Goal: Transaction & Acquisition: Purchase product/service

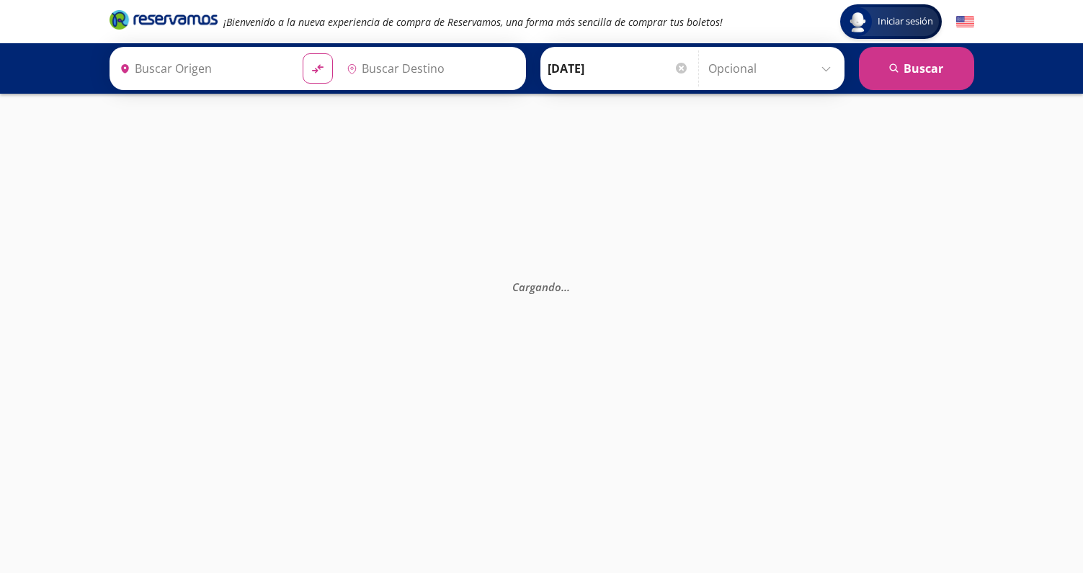
type input "[GEOGRAPHIC_DATA], [GEOGRAPHIC_DATA][PERSON_NAME]"
type input "Central del Sur (taxqueña), [GEOGRAPHIC_DATA]"
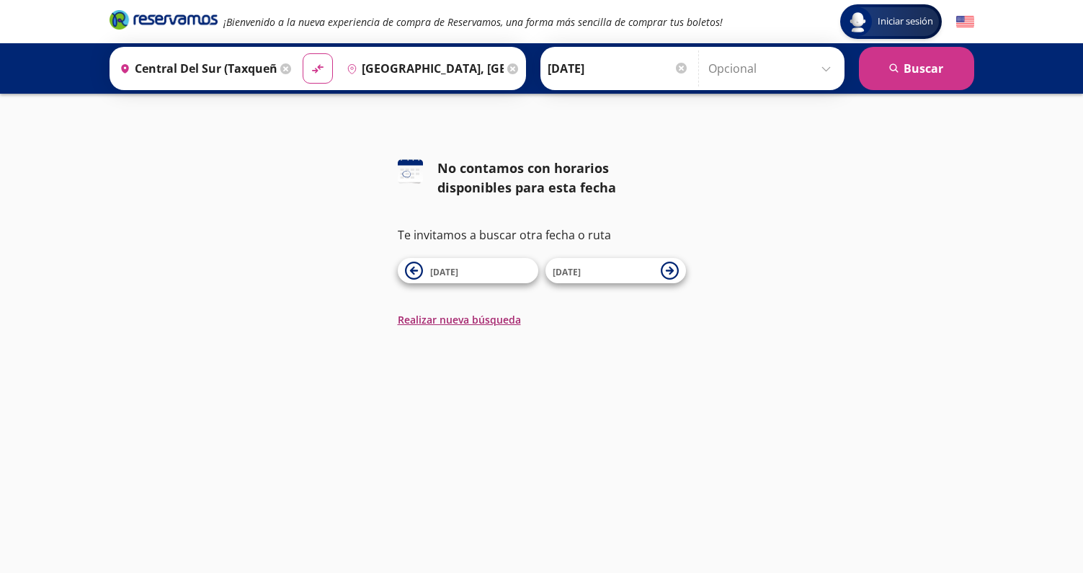
click at [494, 324] on button "Realizar nueva búsqueda" at bounding box center [459, 319] width 123 height 15
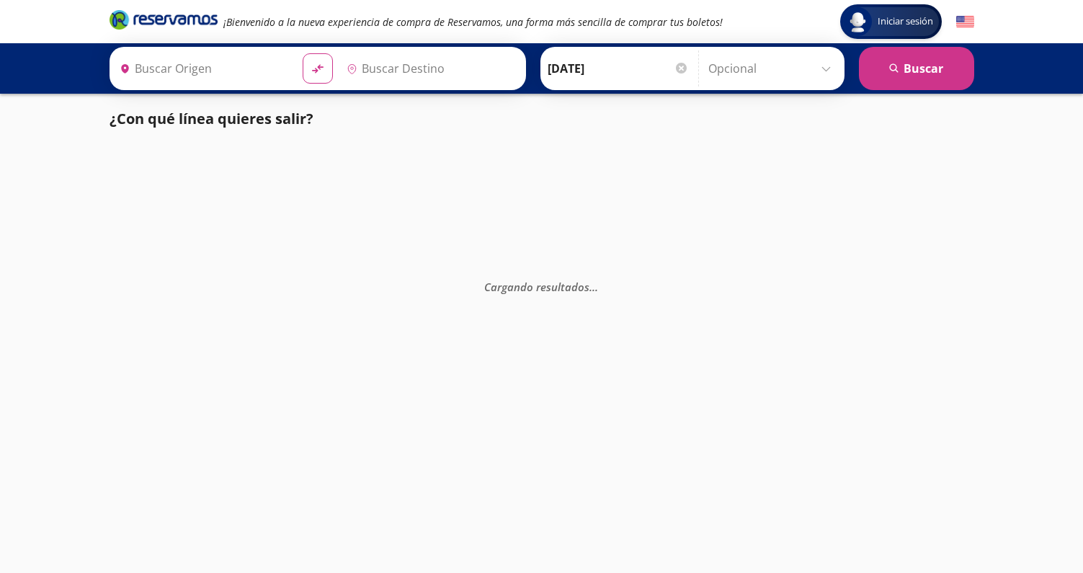
type input "Central del Sur (taxqueña), [GEOGRAPHIC_DATA]"
type input "[GEOGRAPHIC_DATA], [GEOGRAPHIC_DATA][PERSON_NAME]"
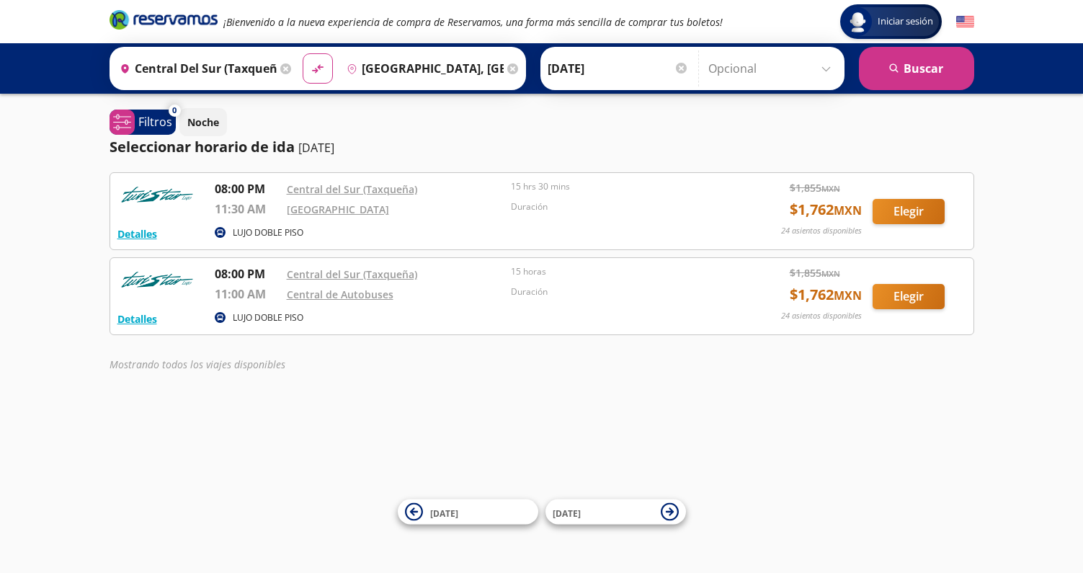
click at [915, 210] on button "Elegir" at bounding box center [909, 211] width 72 height 25
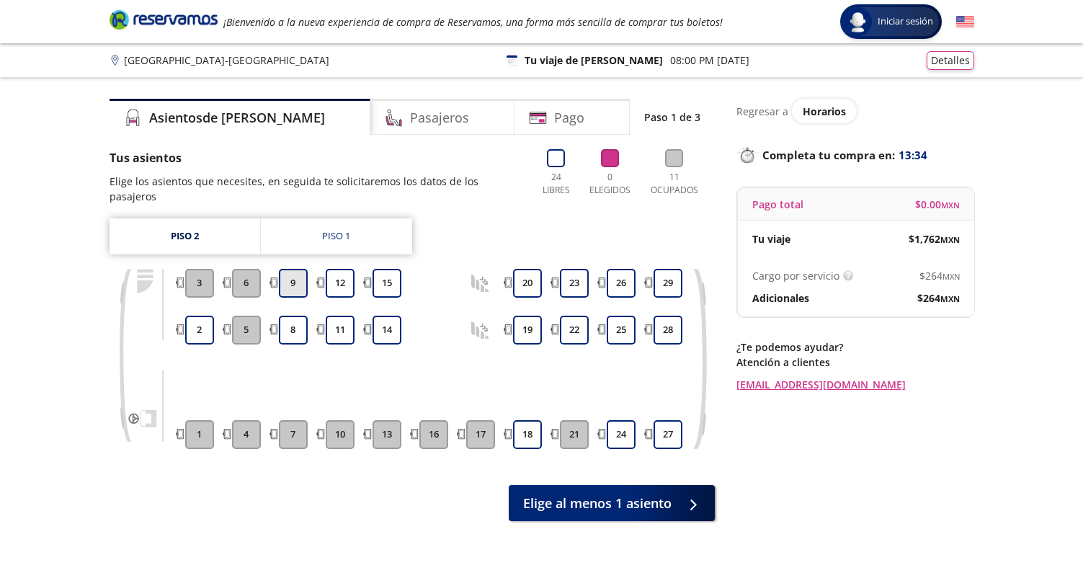
click at [288, 269] on button "9" at bounding box center [293, 283] width 29 height 29
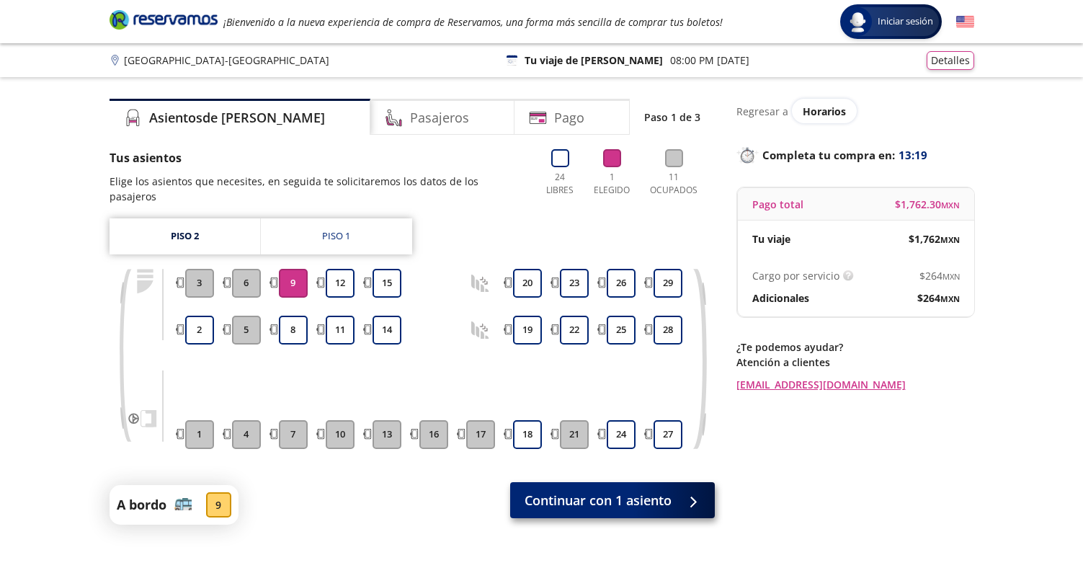
click at [625, 501] on button "Continuar con 1 asiento" at bounding box center [612, 500] width 205 height 36
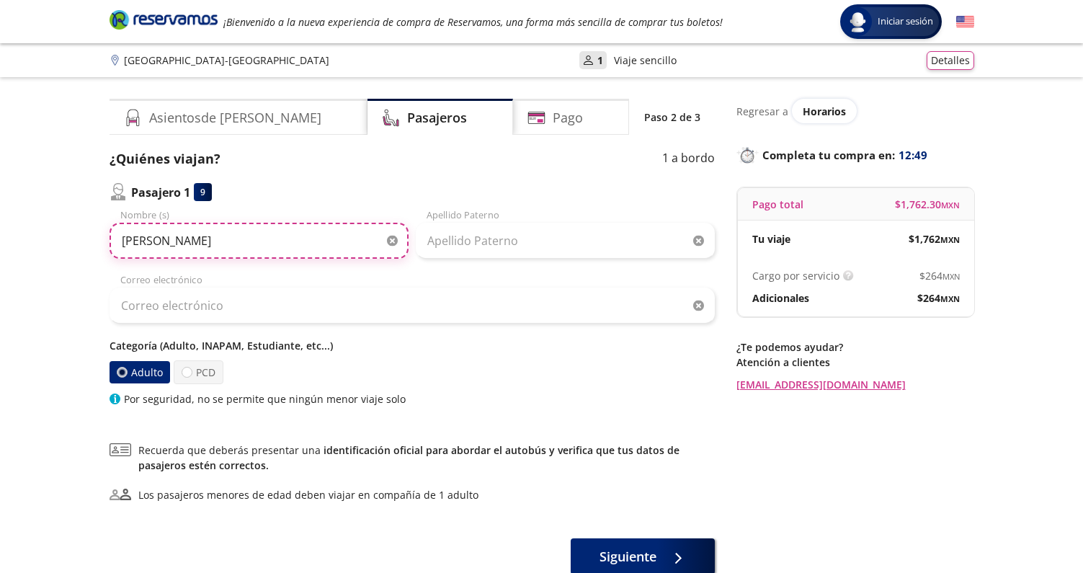
click at [213, 239] on input "[PERSON_NAME]" at bounding box center [259, 241] width 299 height 36
type input "YASUHARU"
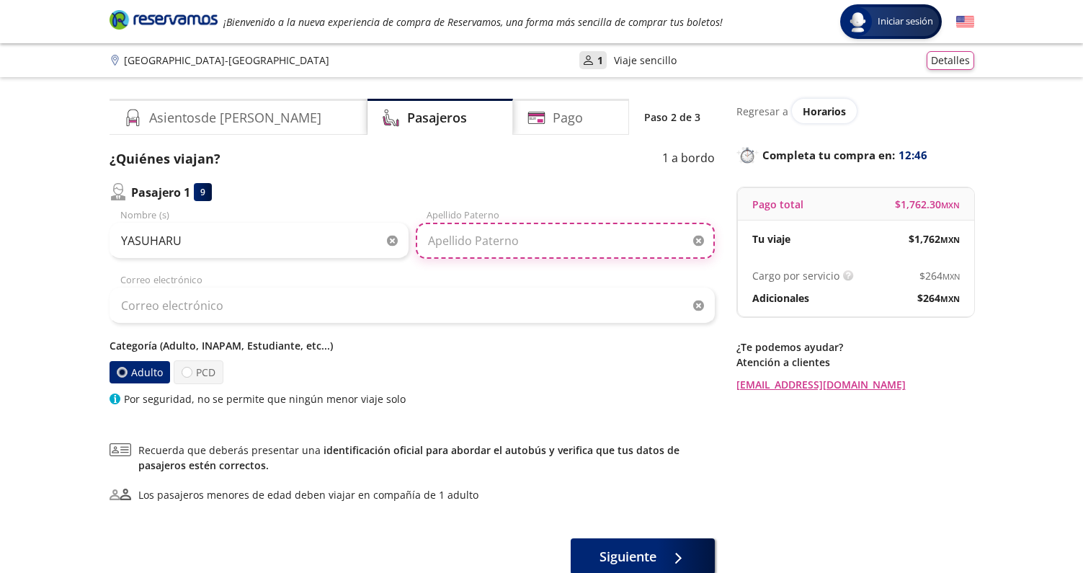
paste input "ONISHI"
type input "ONISHI"
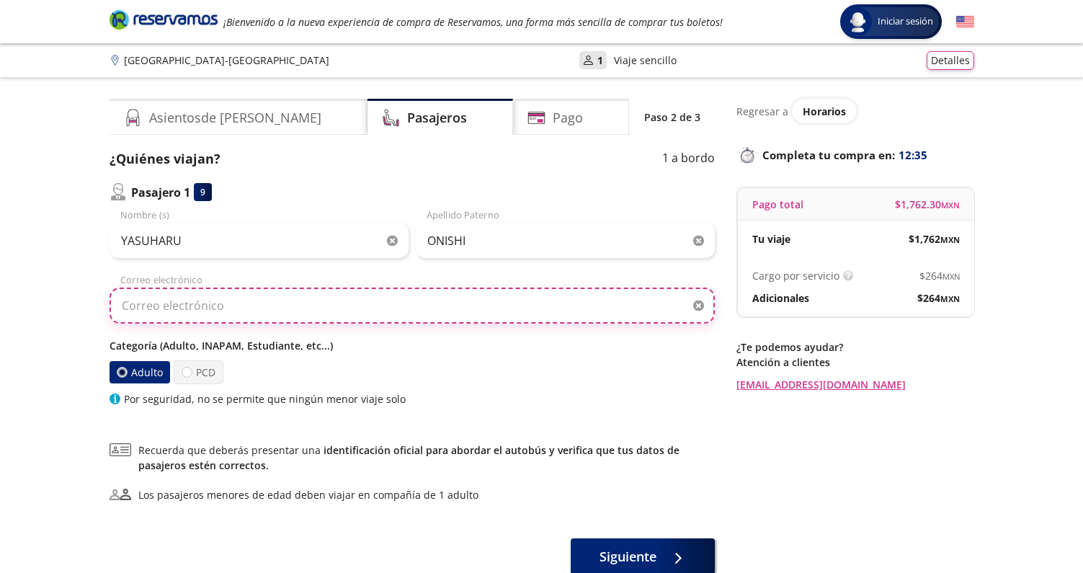
type input "R"
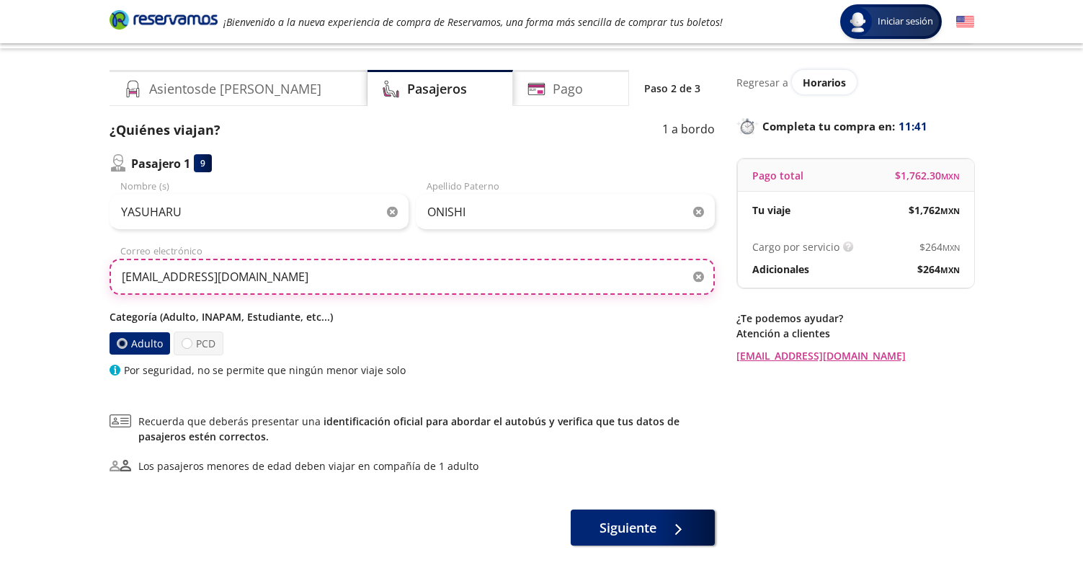
scroll to position [33, 0]
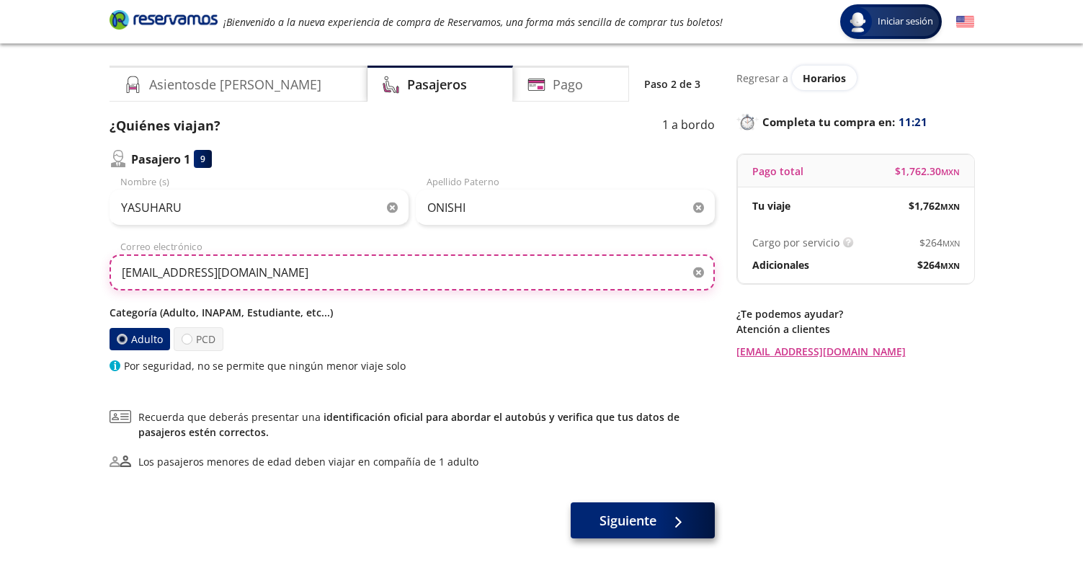
type input "[EMAIL_ADDRESS][DOMAIN_NAME]"
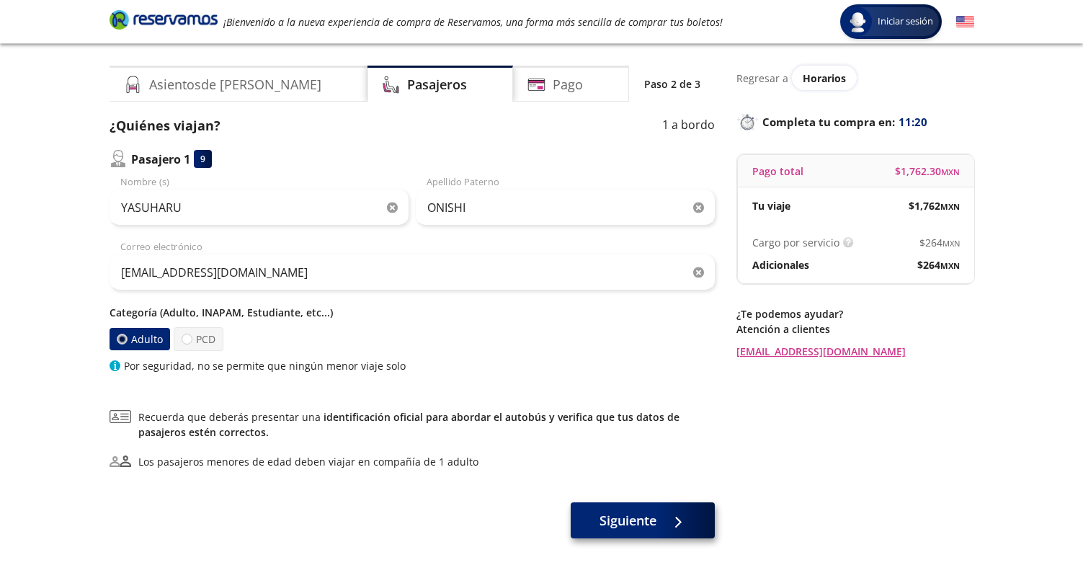
click at [616, 514] on span "Siguiente" at bounding box center [628, 520] width 57 height 19
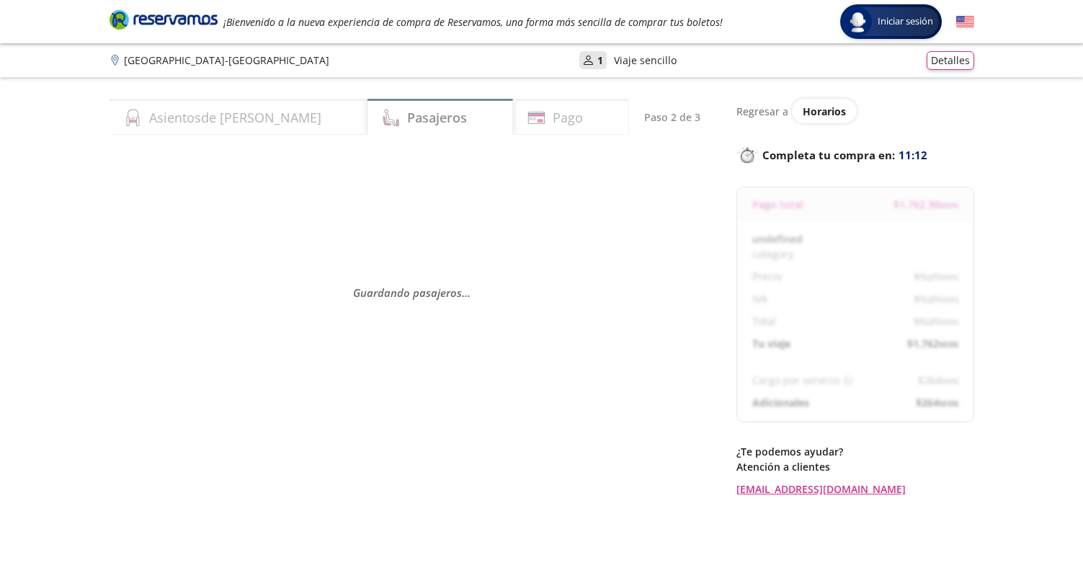
select select "MX"
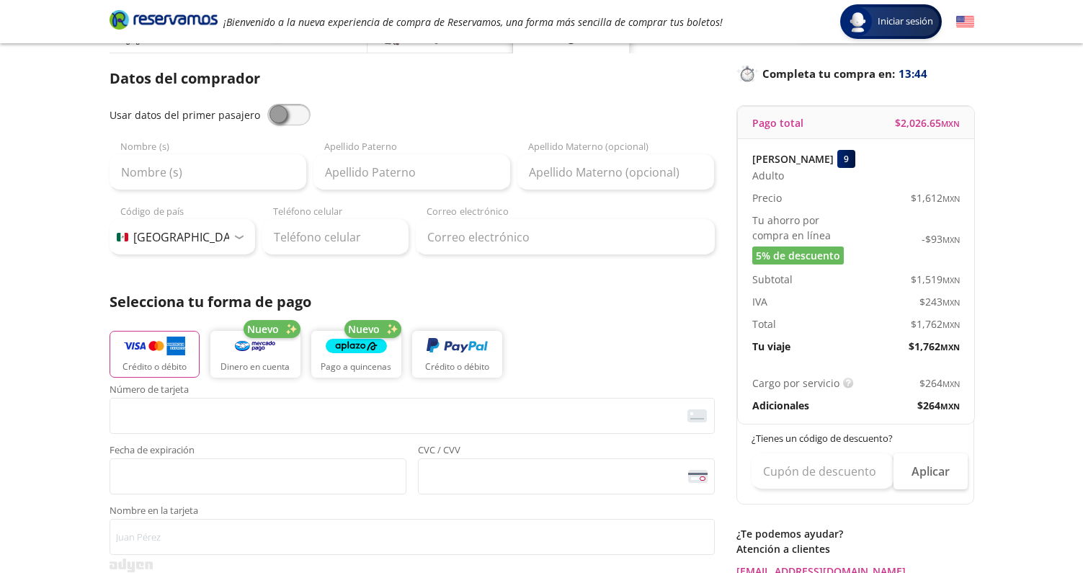
scroll to position [87, 0]
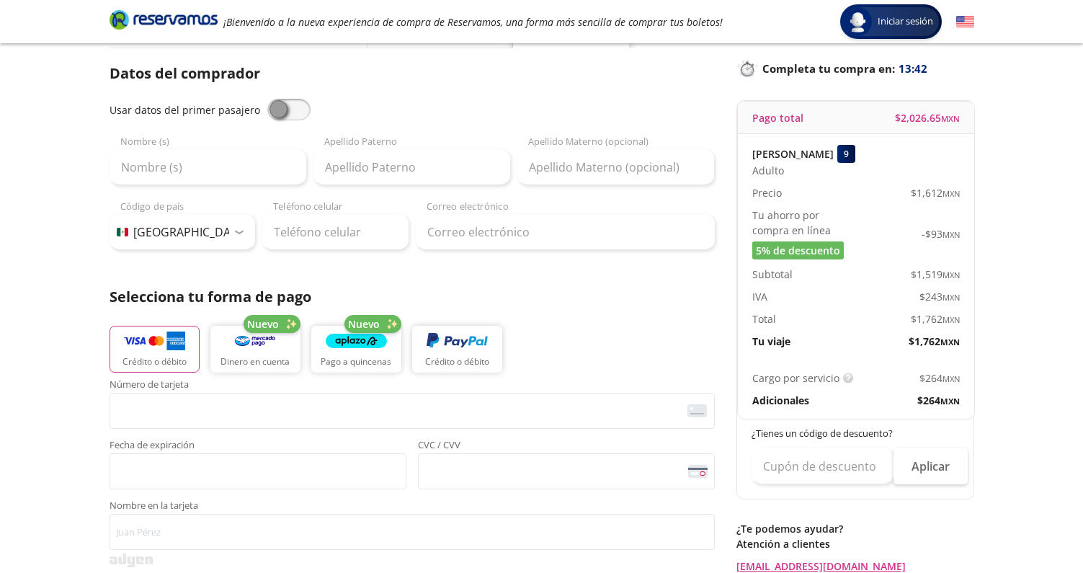
click at [288, 113] on span at bounding box center [288, 110] width 43 height 22
click at [267, 99] on input "checkbox" at bounding box center [267, 99] width 0 height 0
type input "YASUHARU"
type input "ONISHI"
type input "[EMAIL_ADDRESS][DOMAIN_NAME]"
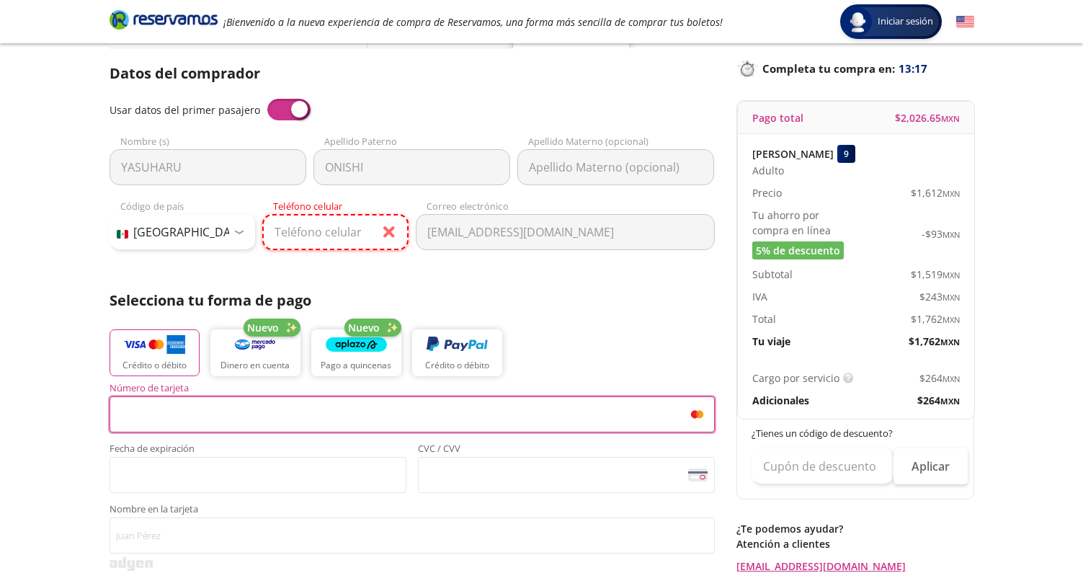
click at [335, 224] on div "Servicios adicionales ¿Tienes un código de descuento? Aplicar Datos del comprad…" at bounding box center [413, 540] width 606 height 955
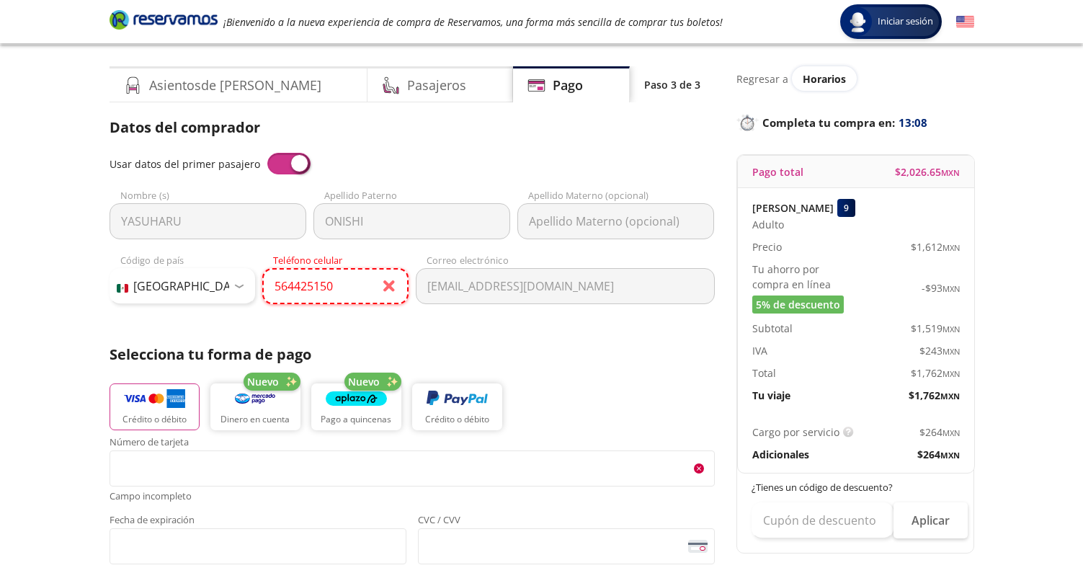
type input "56 4425 1507"
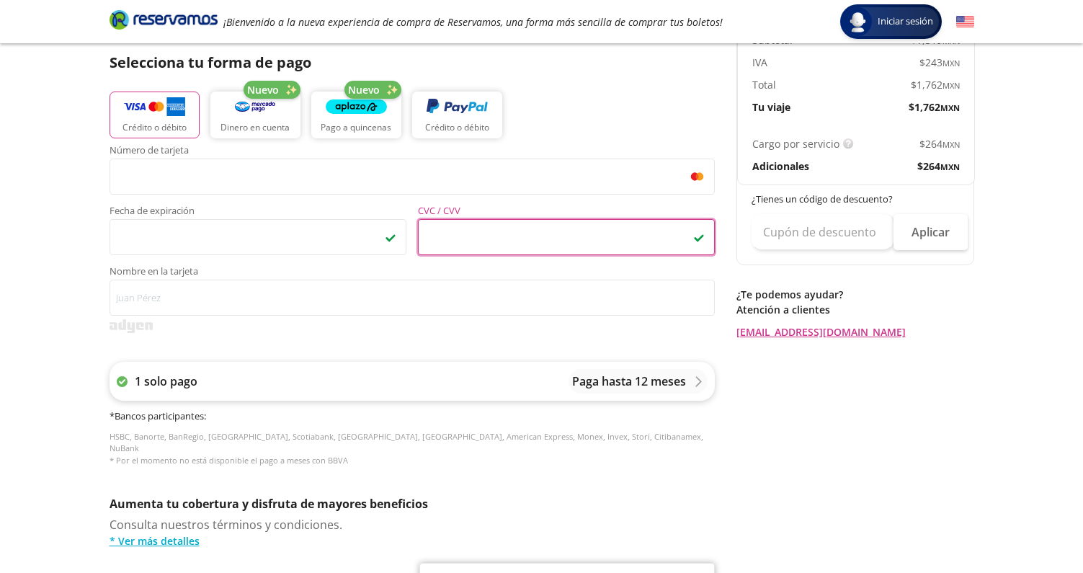
scroll to position [328, 0]
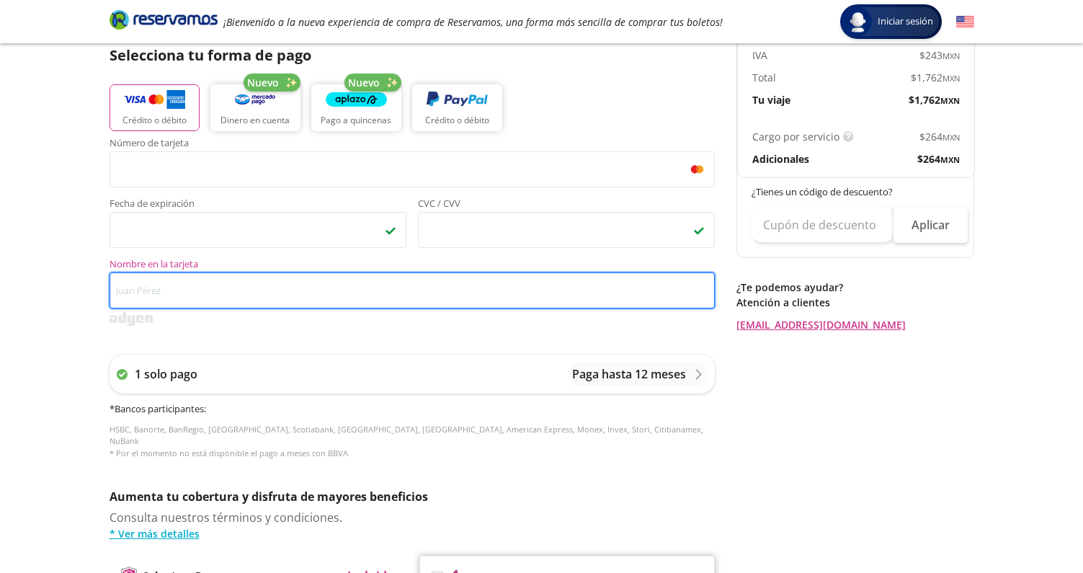
click at [249, 288] on input "Nombre en la tarjeta" at bounding box center [413, 290] width 606 height 36
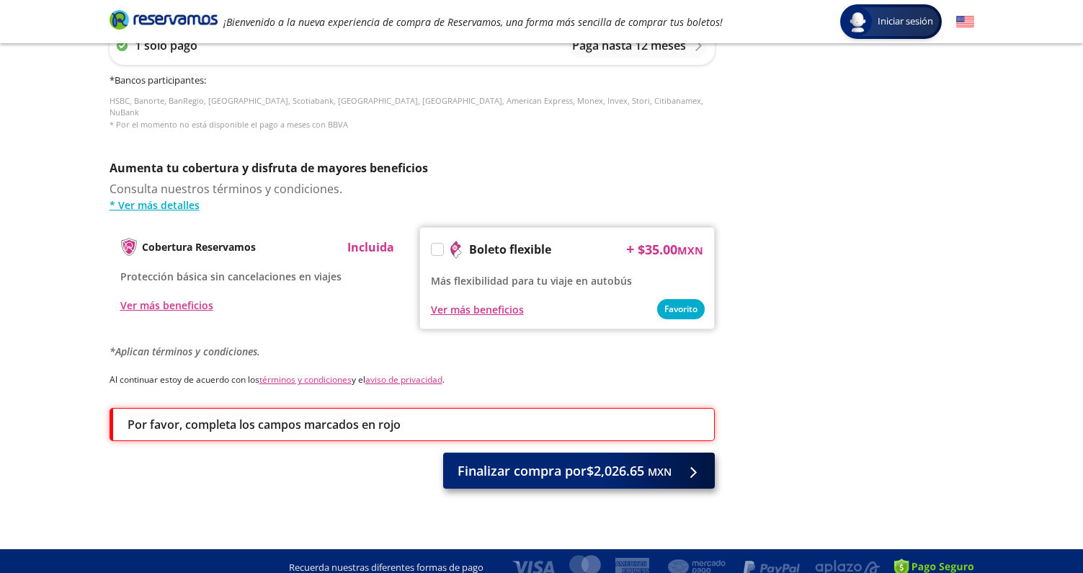
scroll to position [656, 0]
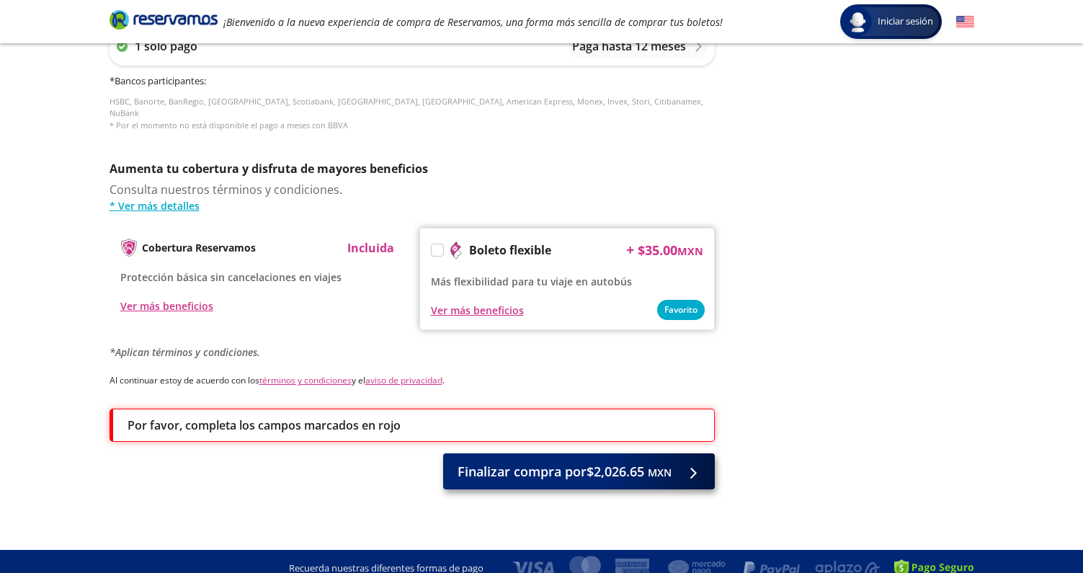
type input "[PERSON_NAME]"
click at [622, 472] on button "Finalizar compra por $2,026.65 MXN" at bounding box center [579, 471] width 272 height 36
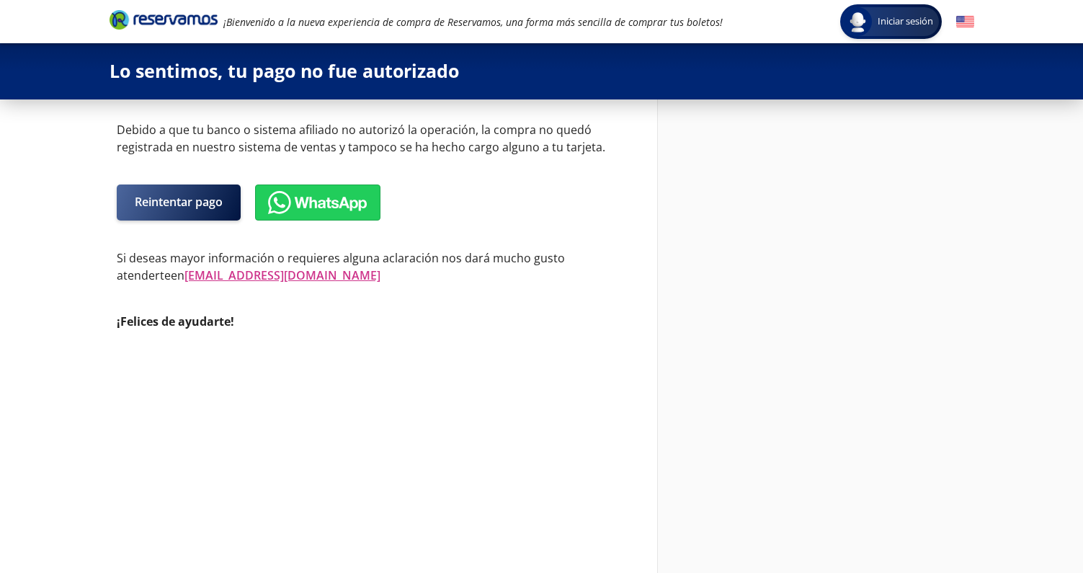
click at [189, 210] on button "Reintentar pago" at bounding box center [179, 203] width 124 height 36
select select "MX"
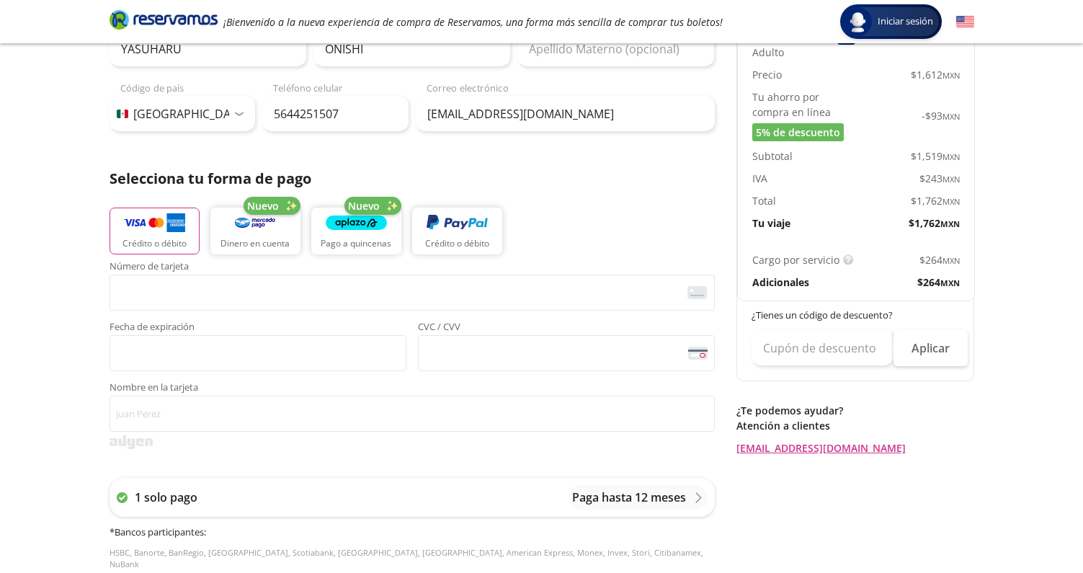
scroll to position [216, 0]
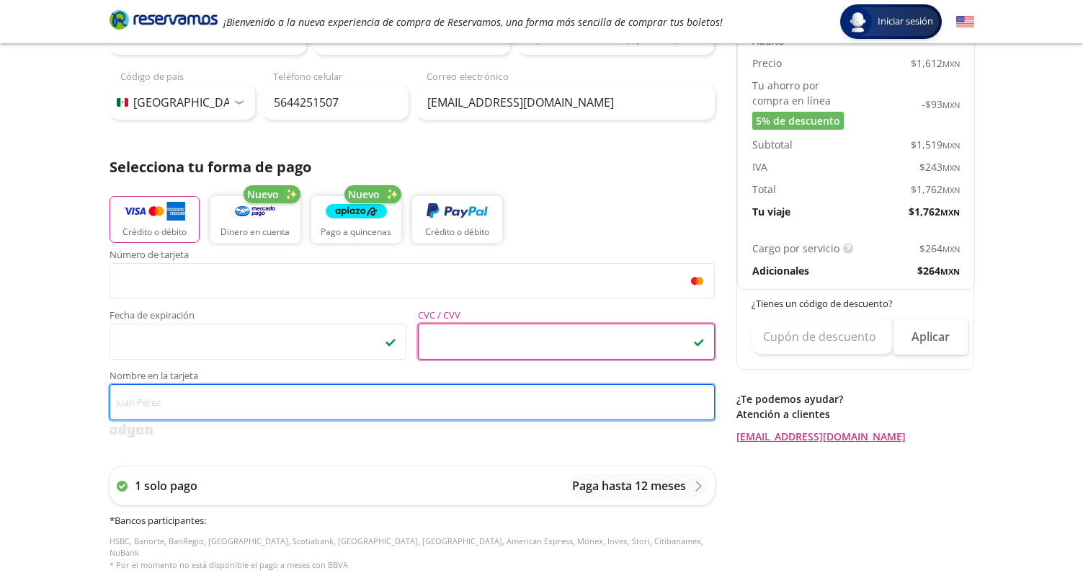
click at [200, 403] on input "Nombre en la tarjeta" at bounding box center [413, 402] width 606 height 36
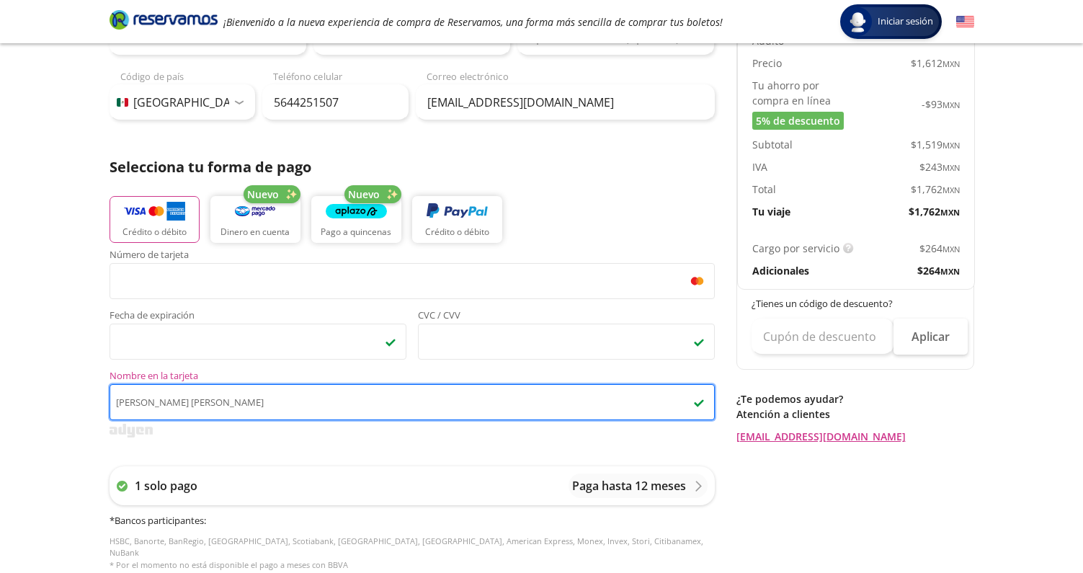
type input "[PERSON_NAME]"
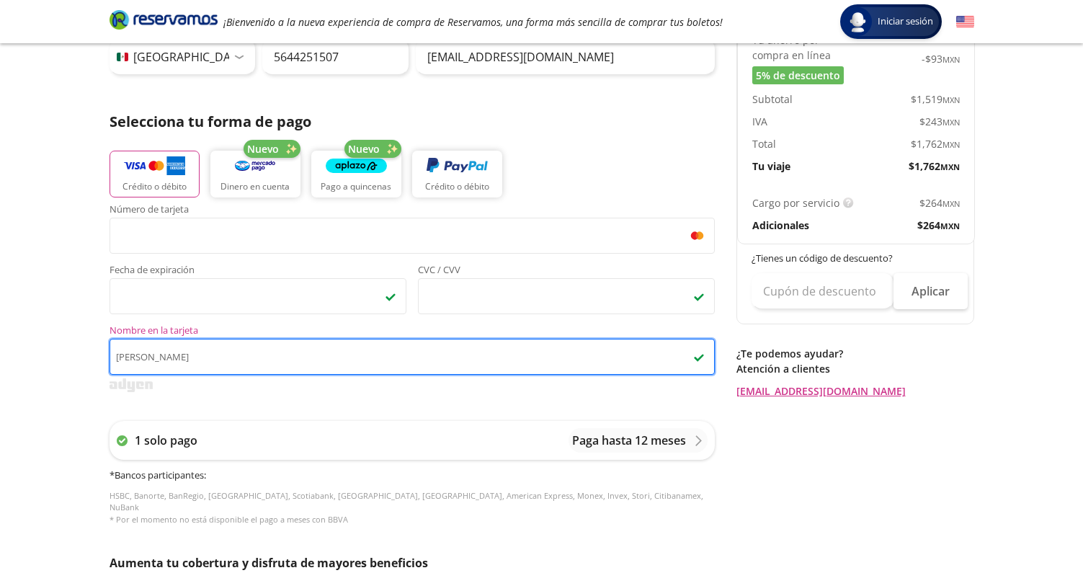
scroll to position [265, 0]
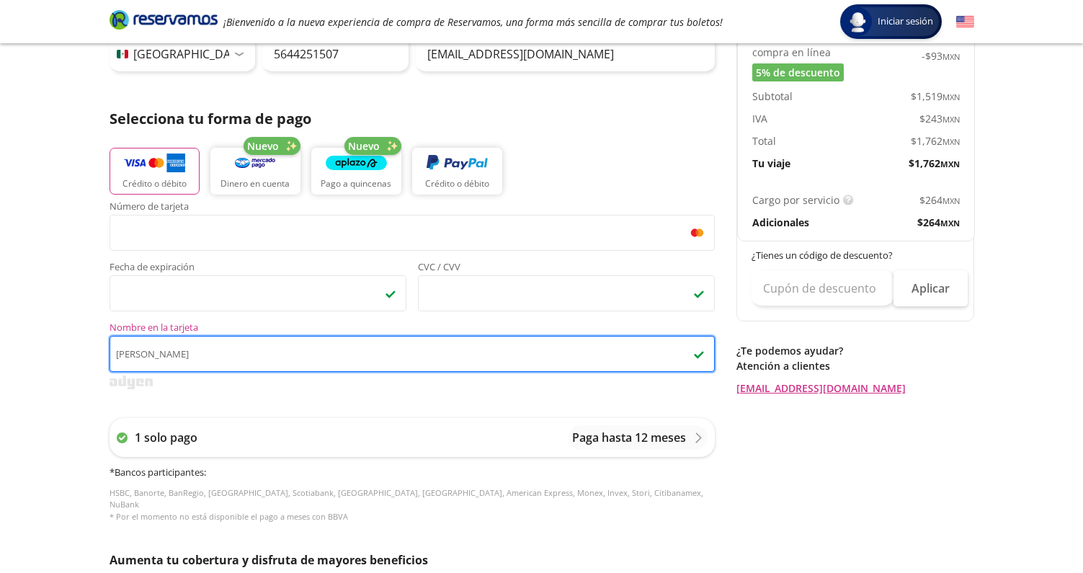
click at [334, 355] on input "[PERSON_NAME]" at bounding box center [413, 354] width 606 height 36
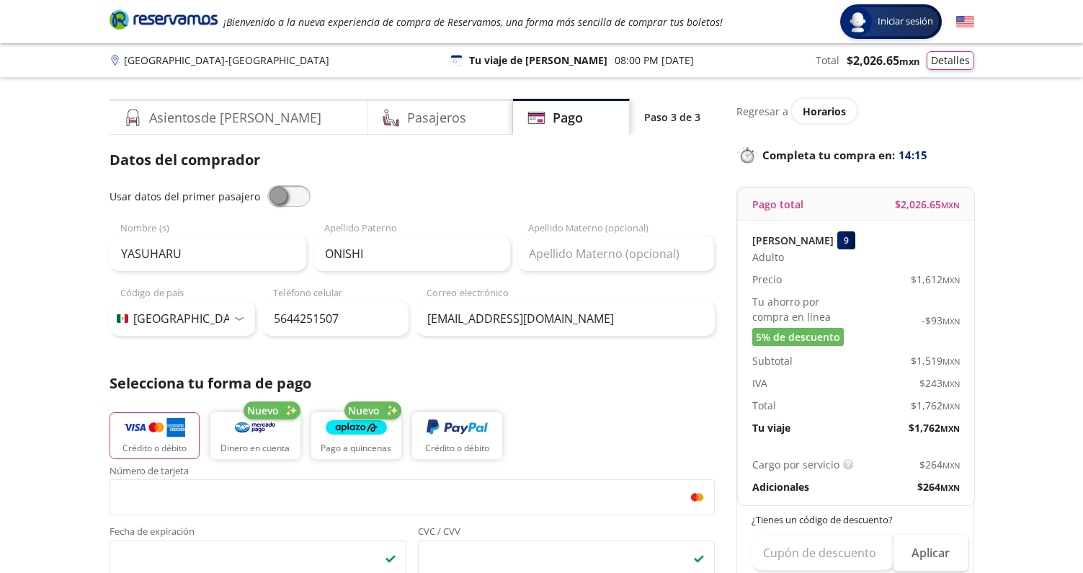
scroll to position [0, 0]
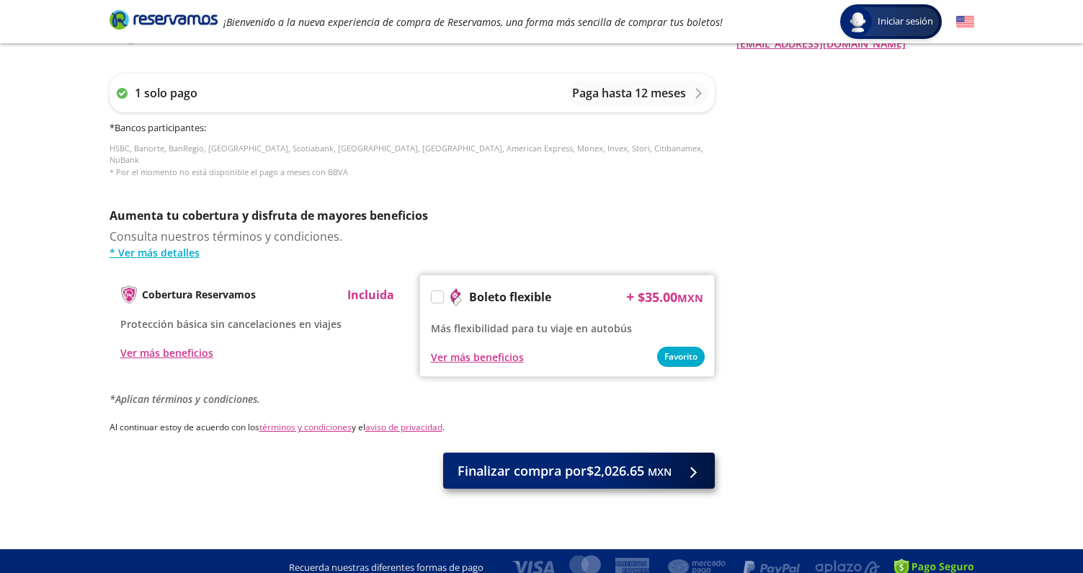
type input "[PERSON_NAME]"
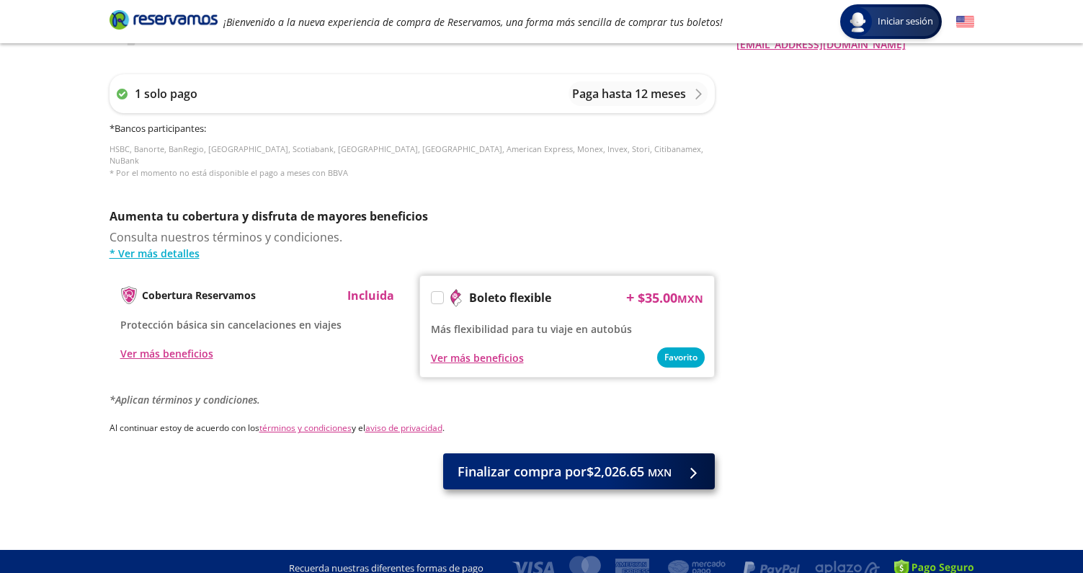
click at [655, 466] on small "MXN" at bounding box center [660, 473] width 24 height 14
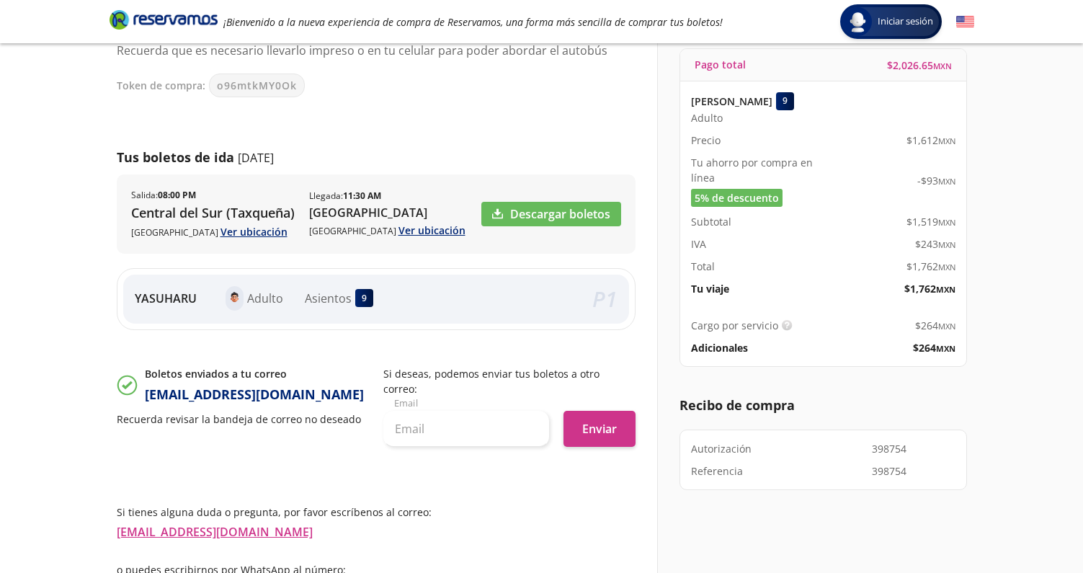
scroll to position [134, 0]
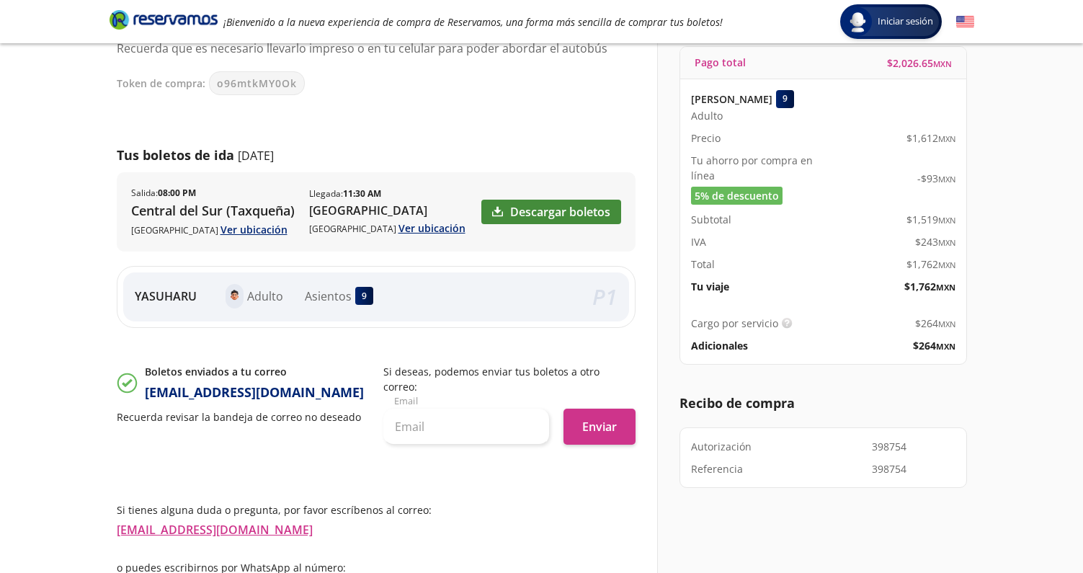
click at [565, 215] on link "Descargar boletos" at bounding box center [552, 212] width 140 height 25
